Goal: Transaction & Acquisition: Purchase product/service

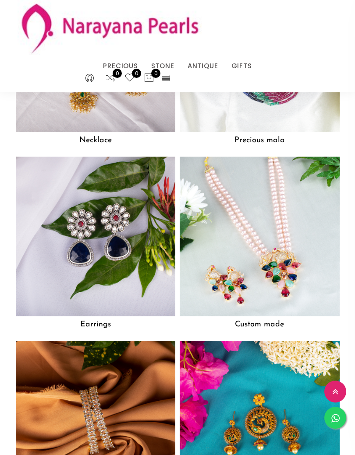
scroll to position [972, 0]
click at [289, 267] on img at bounding box center [259, 237] width 160 height 160
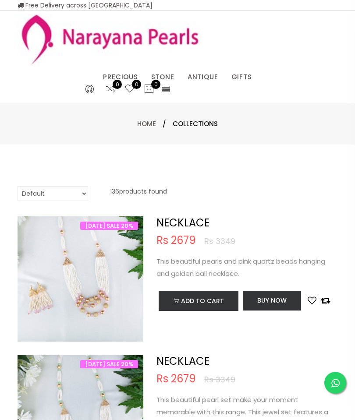
click at [147, 127] on link "Home" at bounding box center [146, 123] width 19 height 9
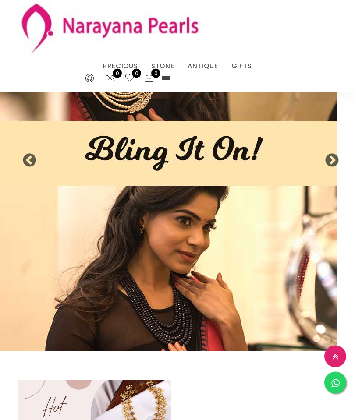
scroll to position [48, 0]
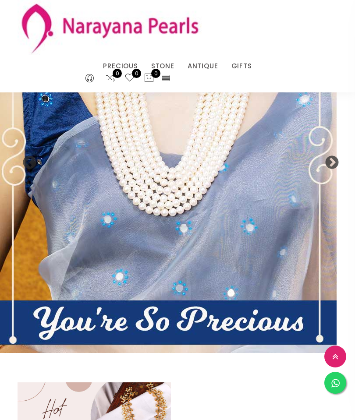
click at [161, 81] on icon at bounding box center [166, 78] width 10 height 10
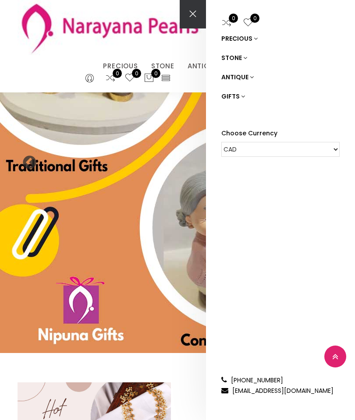
click at [243, 60] on icon at bounding box center [245, 58] width 4 height 6
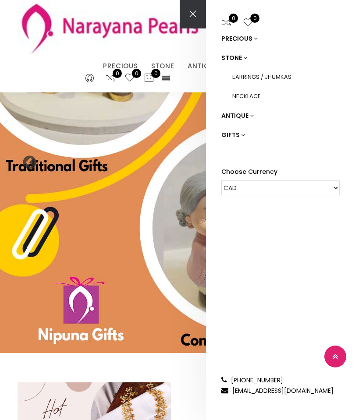
click at [255, 42] on link "PRECIOUS" at bounding box center [280, 38] width 118 height 19
click at [252, 118] on icon at bounding box center [252, 115] width 4 height 6
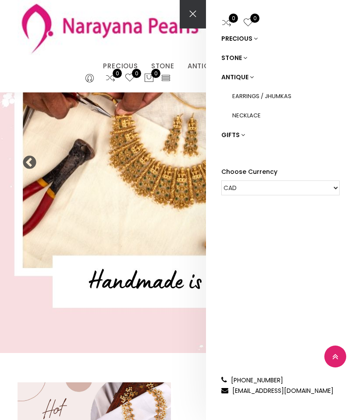
click at [266, 117] on link "NECKLACE" at bounding box center [285, 115] width 107 height 19
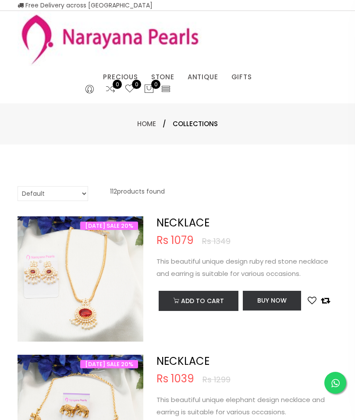
click at [179, 88] on link "NECKLACE" at bounding box center [190, 88] width 74 height 0
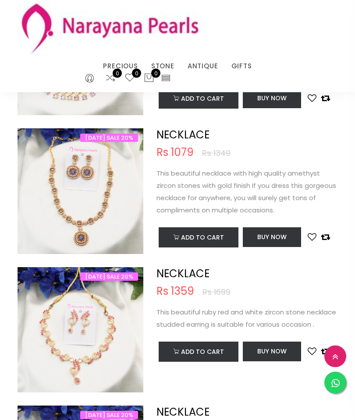
scroll to position [411, 0]
click at [150, 77] on link "PRECIOUS MALA" at bounding box center [142, 77] width 74 height 0
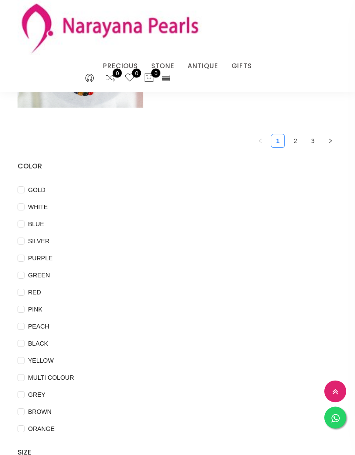
scroll to position [2916, 0]
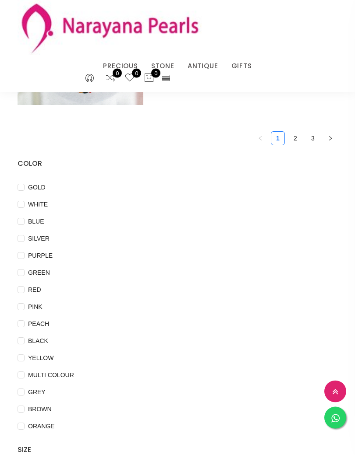
click at [39, 302] on span "PINK" at bounding box center [35, 307] width 21 height 10
click at [25, 304] on input "PINK" at bounding box center [21, 314] width 7 height 20
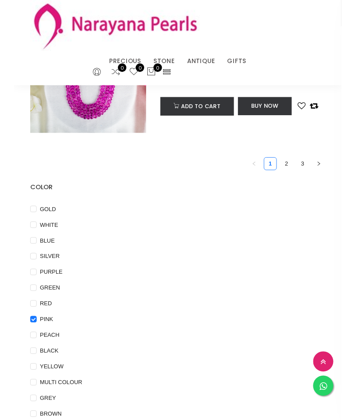
scroll to position [515, 0]
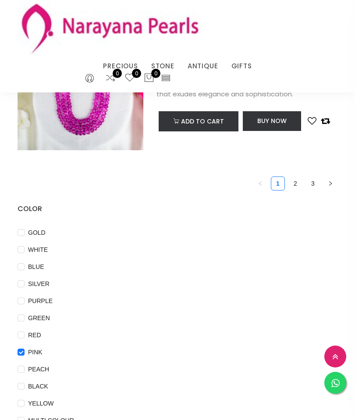
click at [297, 180] on link "2" at bounding box center [294, 183] width 13 height 13
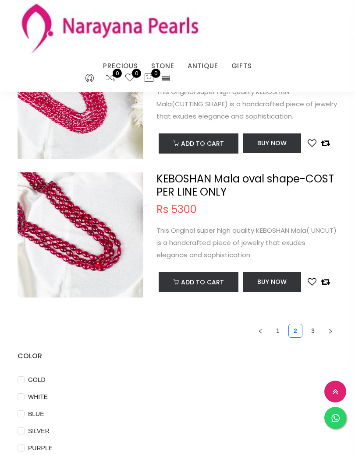
scroll to position [2788, 0]
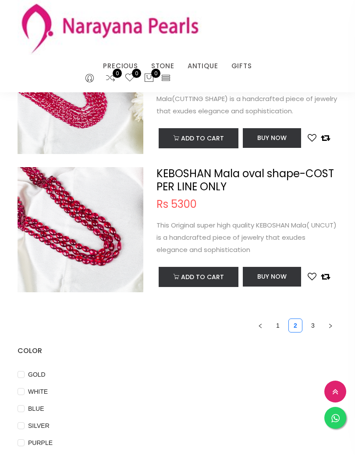
click at [330, 324] on icon "right" at bounding box center [330, 326] width 3 height 4
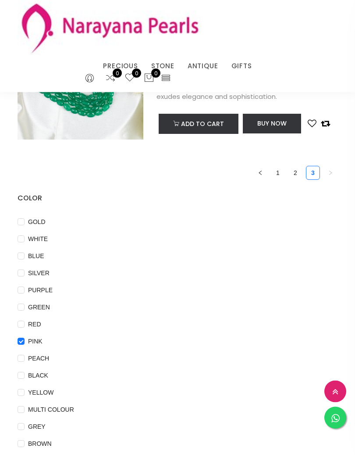
scroll to position [387, 0]
click at [20, 337] on input "PINK" at bounding box center [21, 347] width 7 height 20
checkbox input "false"
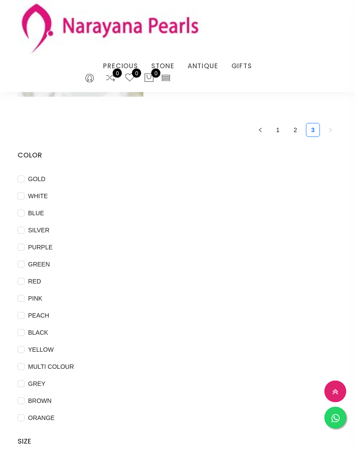
scroll to position [432, 0]
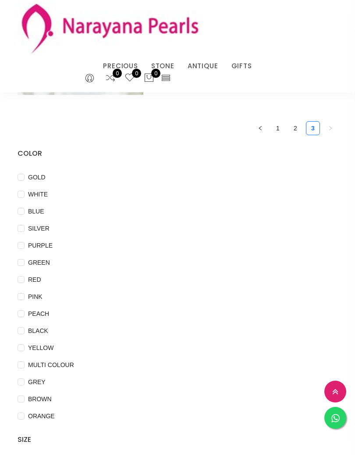
click at [32, 309] on span "PEACH" at bounding box center [39, 314] width 28 height 10
click at [25, 310] on input "PEACH" at bounding box center [21, 320] width 7 height 20
checkbox input "true"
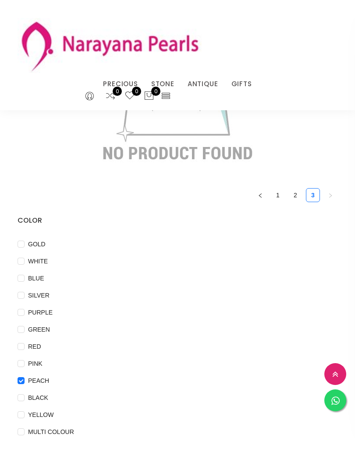
scroll to position [139, 0]
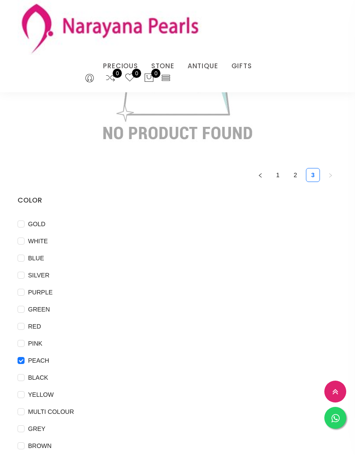
click at [20, 352] on input "PINK" at bounding box center [21, 350] width 7 height 20
checkbox input "true"
click at [21, 332] on input "RED" at bounding box center [21, 333] width 7 height 20
checkbox input "true"
click at [21, 360] on input "PEACH" at bounding box center [21, 367] width 7 height 20
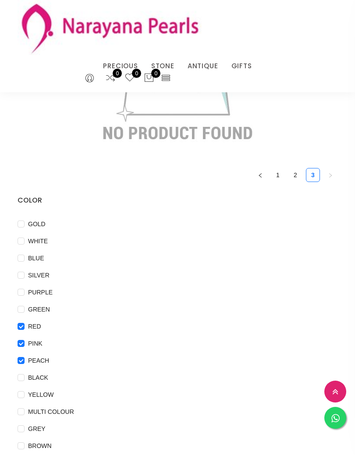
checkbox input "false"
click at [20, 334] on input "RED" at bounding box center [21, 333] width 7 height 20
checkbox input "false"
click at [19, 340] on input "PINK" at bounding box center [21, 350] width 7 height 20
checkbox input "false"
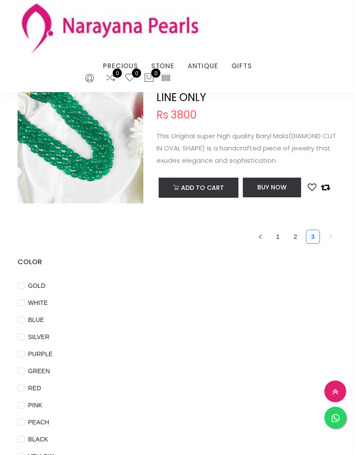
scroll to position [323, 0]
click at [18, 311] on input "WHITE" at bounding box center [21, 309] width 7 height 20
checkbox input "true"
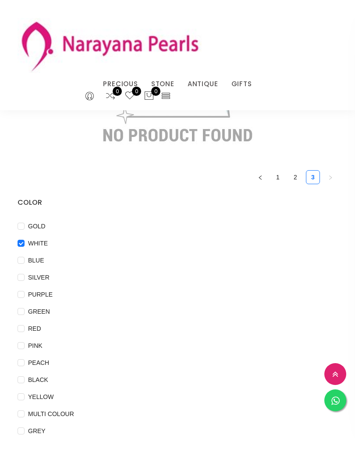
scroll to position [153, 0]
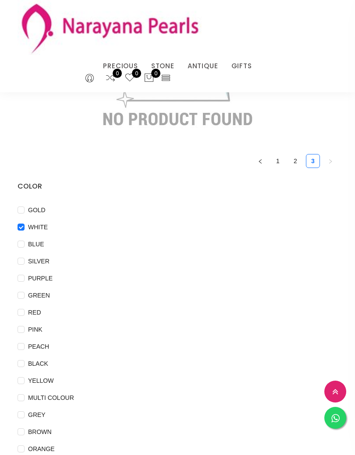
click at [18, 241] on input "BLUE" at bounding box center [21, 251] width 7 height 20
checkbox input "true"
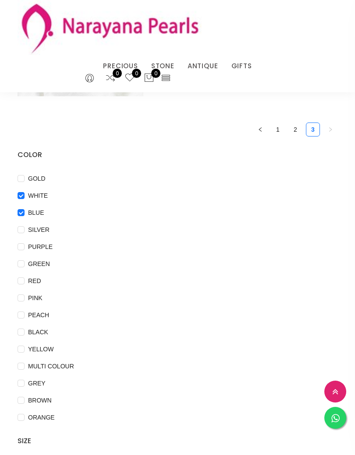
click at [18, 192] on input "WHITE" at bounding box center [21, 202] width 7 height 20
checkbox input "false"
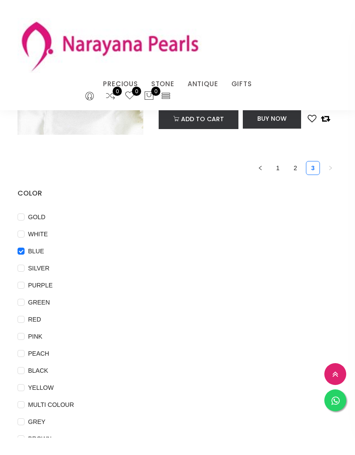
scroll to position [137, 0]
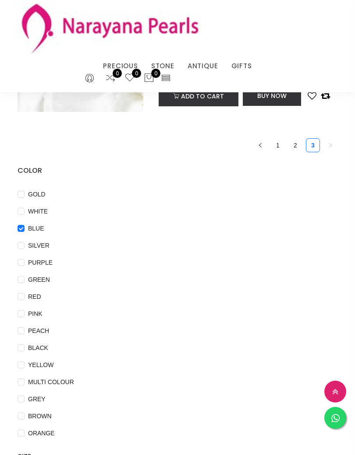
click at [19, 233] on input "BLUE" at bounding box center [21, 235] width 7 height 20
checkbox input "false"
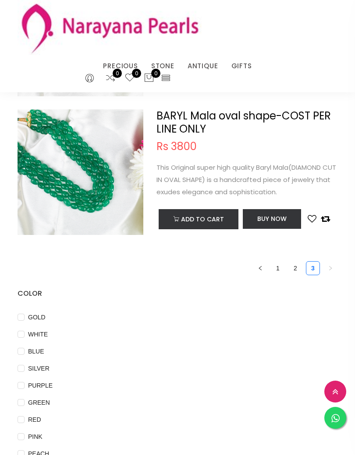
scroll to position [341, 0]
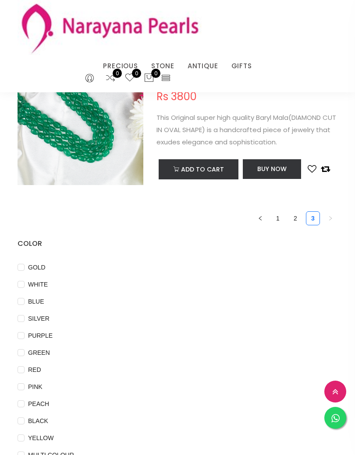
click at [21, 332] on input "PURPLE" at bounding box center [21, 342] width 7 height 20
checkbox input "true"
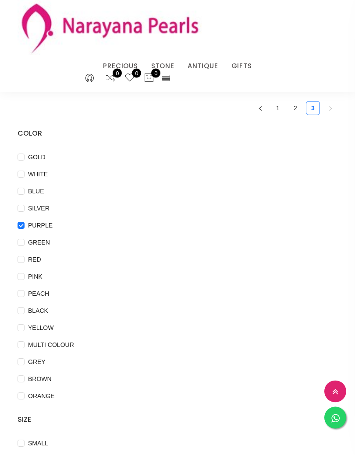
scroll to position [243, 0]
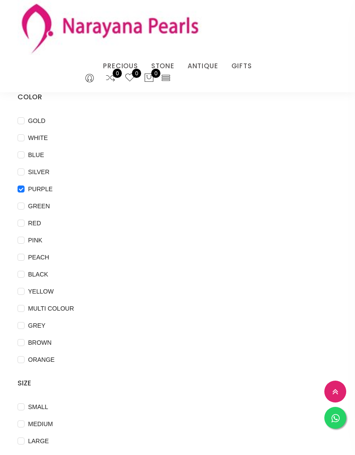
click at [16, 181] on div "COLOR GOLD WHITE BLUE SILVER PURPLE GREEN RED PINK PEACH BLACK YELLOW MULTI COL…" at bounding box center [177, 269] width 333 height 381
click at [21, 203] on input "GREEN" at bounding box center [21, 213] width 7 height 20
checkbox input "true"
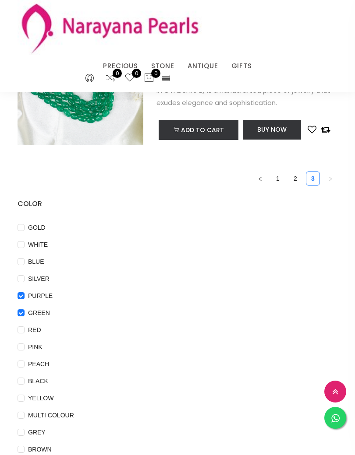
click at [23, 292] on input "PURPLE" at bounding box center [21, 302] width 7 height 20
checkbox input "false"
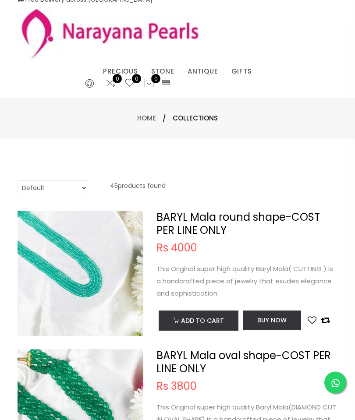
scroll to position [0, 0]
